Goal: Information Seeking & Learning: Learn about a topic

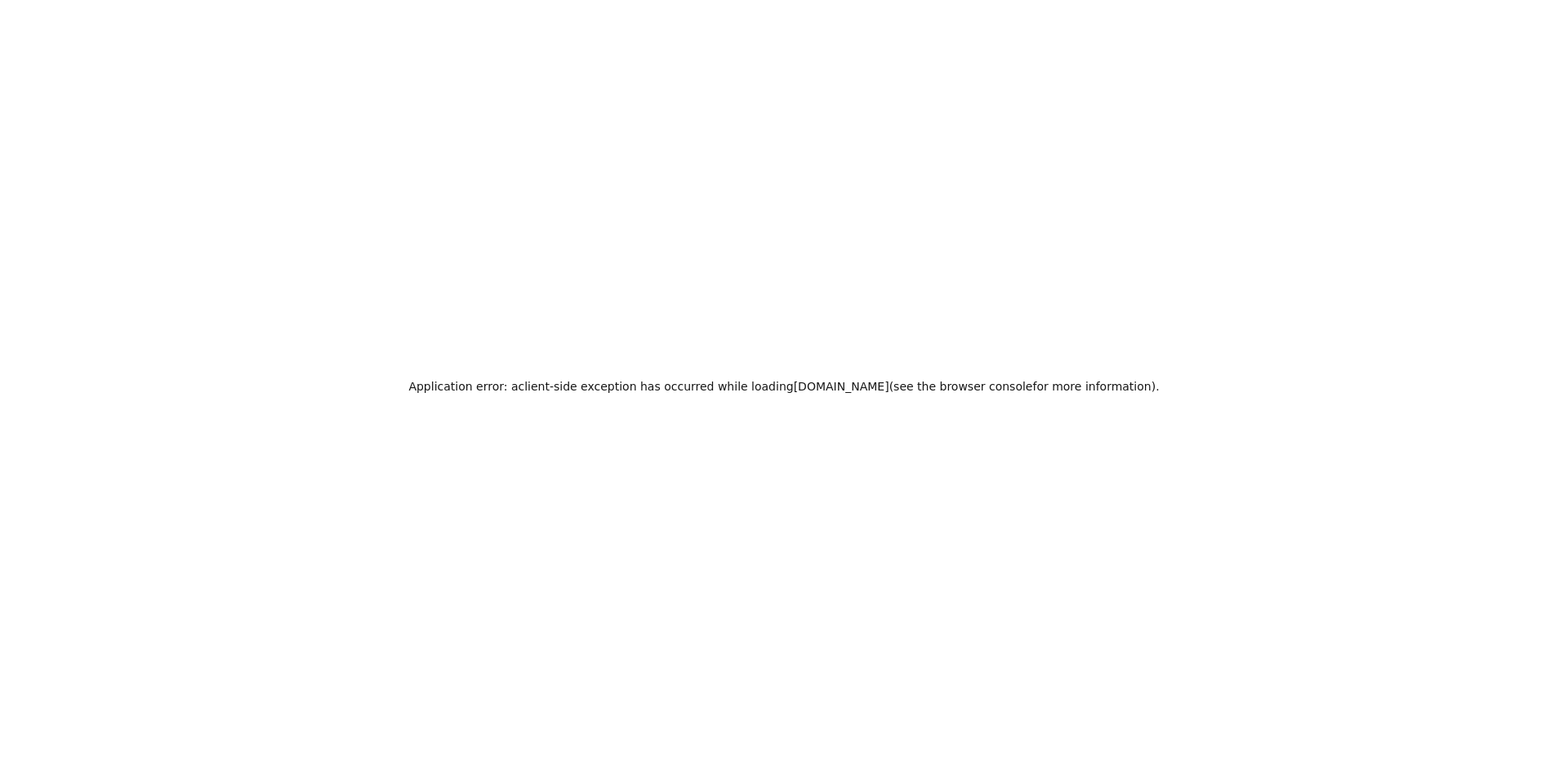
click at [1150, 144] on div "Application error: a client -side exception has occurred while loading [DOMAIN_…" at bounding box center [784, 386] width 1568 height 772
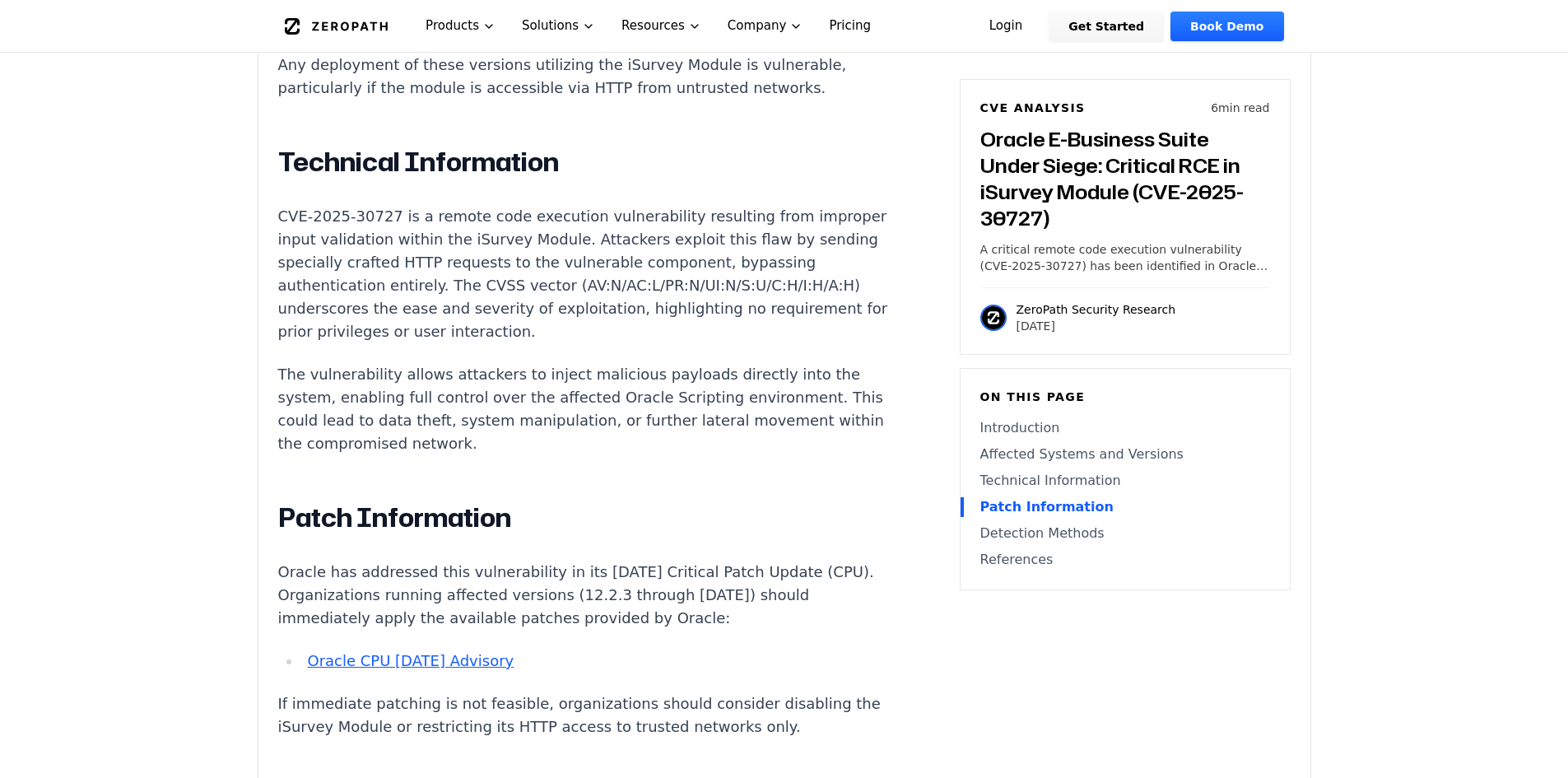
scroll to position [1647, 0]
